Goal: Ask a question

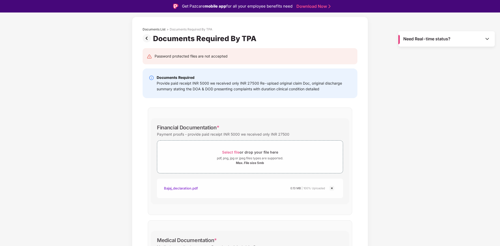
scroll to position [52, 0]
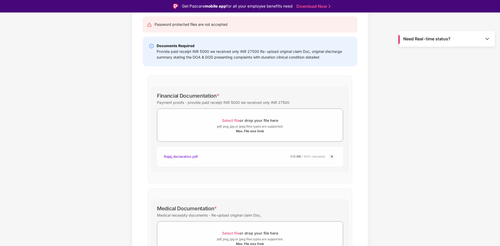
click at [157, 51] on div "Provide paid receipt INR 5000 we received only INR 27500 Re-upload original cla…" at bounding box center [254, 54] width 194 height 11
drag, startPoint x: 157, startPoint y: 51, endPoint x: 228, endPoint y: 53, distance: 71.1
click at [227, 53] on div "Provide paid receipt INR 5000 we received only INR 27500 Re-upload original cla…" at bounding box center [254, 54] width 194 height 11
click at [228, 53] on div "Provide paid receipt INR 5000 we received only INR 27500 Re-upload original cla…" at bounding box center [254, 54] width 194 height 11
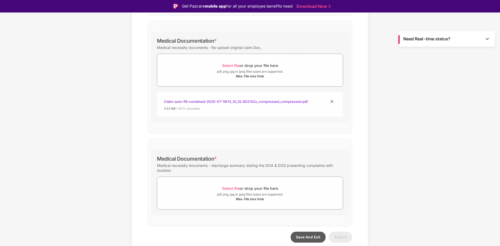
scroll to position [13, 0]
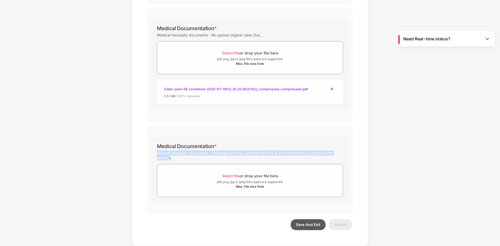
drag, startPoint x: 157, startPoint y: 152, endPoint x: 169, endPoint y: 156, distance: 11.9
click at [169, 156] on div "Medical necessity documents - discharge summary stating the DOA & DOD presentin…" at bounding box center [250, 156] width 186 height 12
click at [171, 157] on div "Medical necessity documents - discharge summary stating the DOA & DOD presentin…" at bounding box center [250, 156] width 186 height 12
drag, startPoint x: 213, startPoint y: 153, endPoint x: 232, endPoint y: 153, distance: 19.5
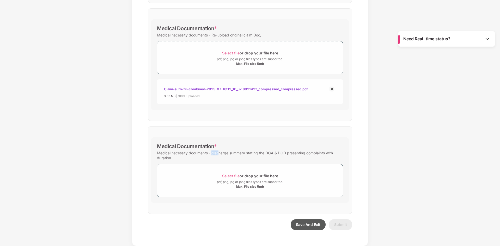
click at [220, 153] on div "Medical necessity documents - discharge summary stating the DOA & DOD presentin…" at bounding box center [250, 156] width 186 height 12
drag, startPoint x: 244, startPoint y: 153, endPoint x: 259, endPoint y: 153, distance: 14.9
click at [259, 153] on div "Medical necessity documents - discharge summary stating the DOA & DOD presentin…" at bounding box center [250, 156] width 186 height 12
click at [274, 153] on div "Medical necessity documents - discharge summary stating the DOA & DOD presentin…" at bounding box center [250, 156] width 186 height 12
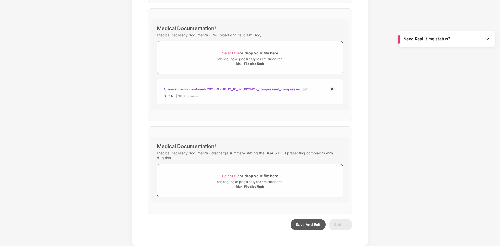
click at [274, 153] on div "Medical necessity documents - discharge summary stating the DOA & DOD presentin…" at bounding box center [250, 156] width 186 height 12
